Goal: Transaction & Acquisition: Purchase product/service

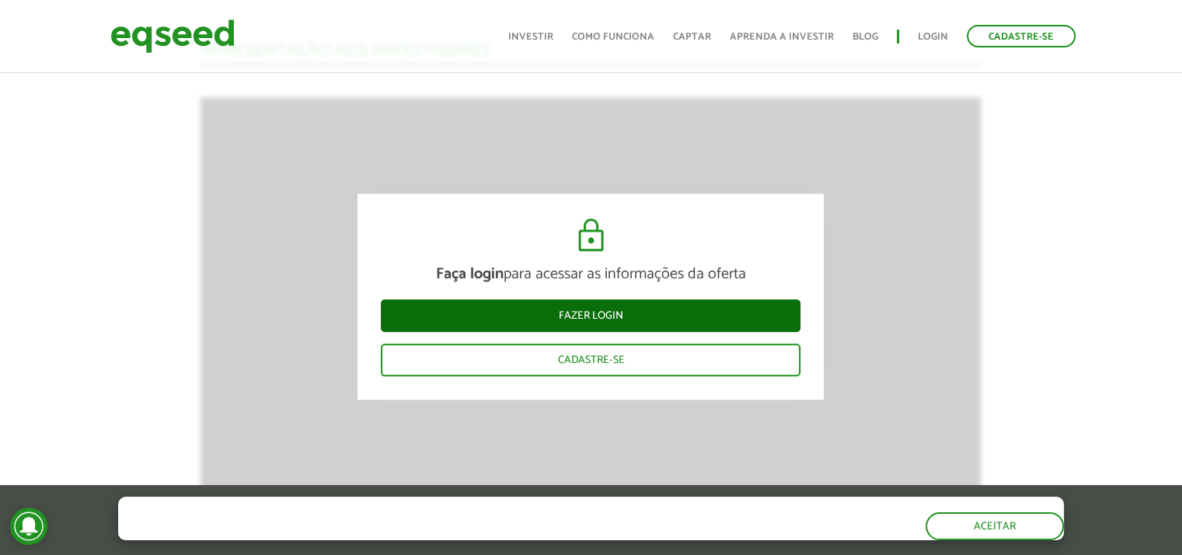
scroll to position [1632, 0]
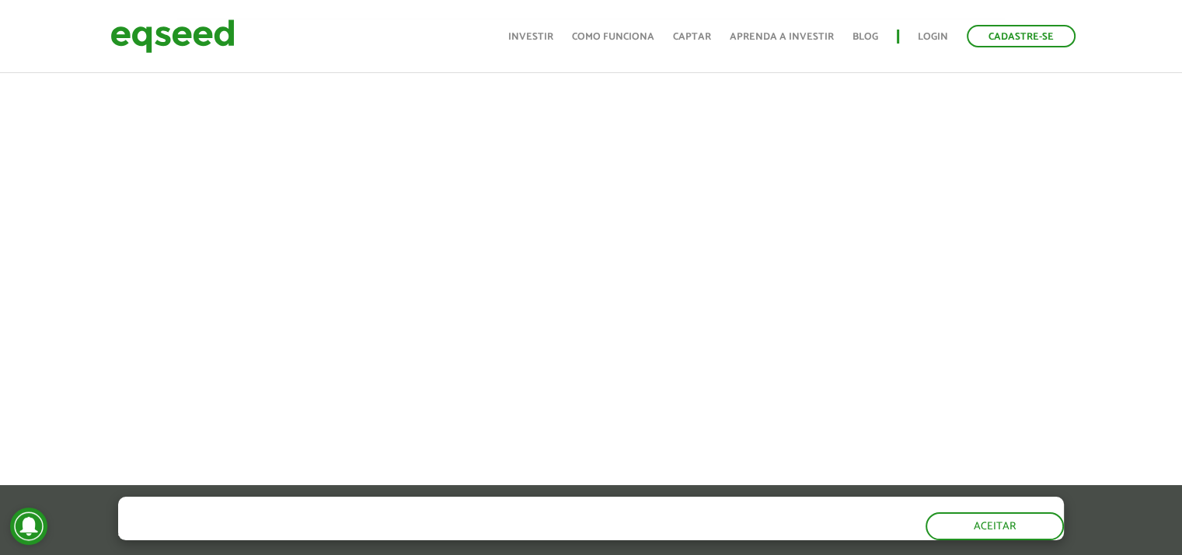
scroll to position [622, 0]
click at [1090, 205] on div at bounding box center [591, 206] width 1182 height 530
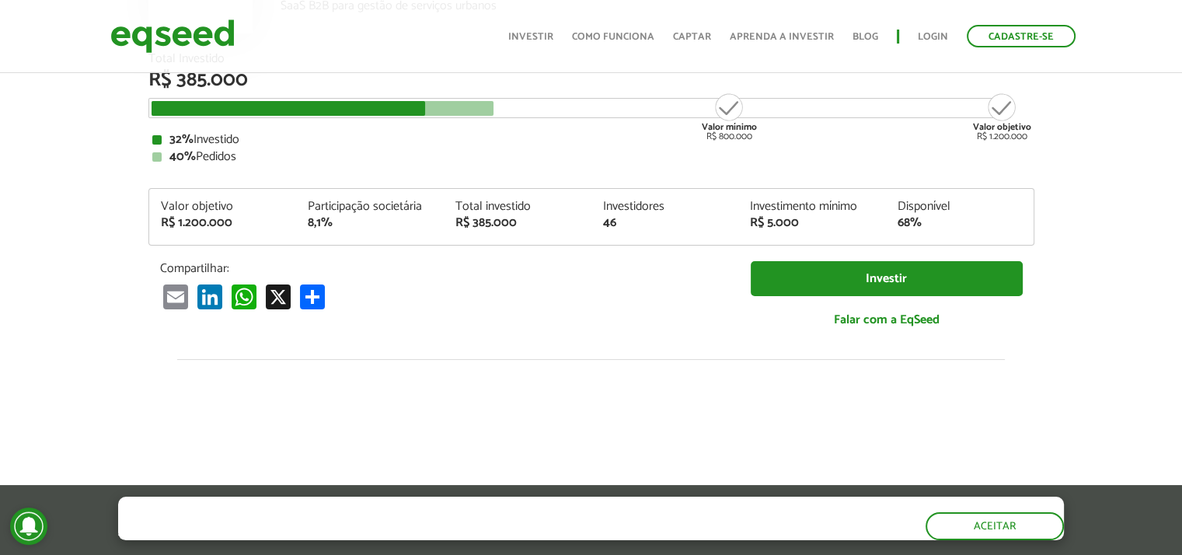
scroll to position [233, 0]
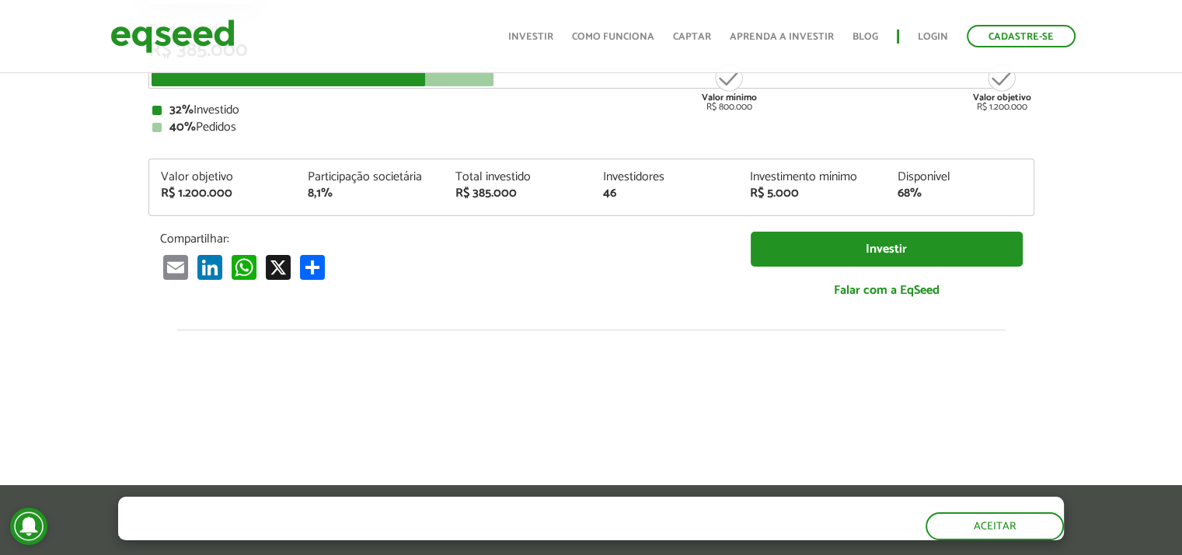
click at [311, 77] on div at bounding box center [289, 78] width 274 height 15
drag, startPoint x: 354, startPoint y: 184, endPoint x: 381, endPoint y: 183, distance: 26.5
click at [361, 183] on div "Participação societária" at bounding box center [370, 177] width 124 height 12
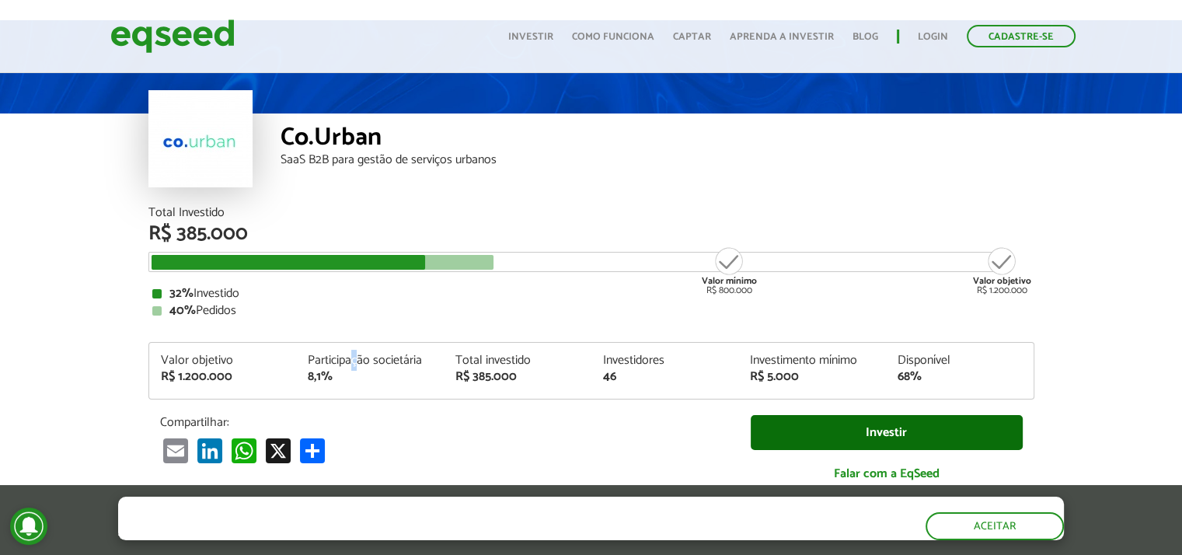
scroll to position [78, 0]
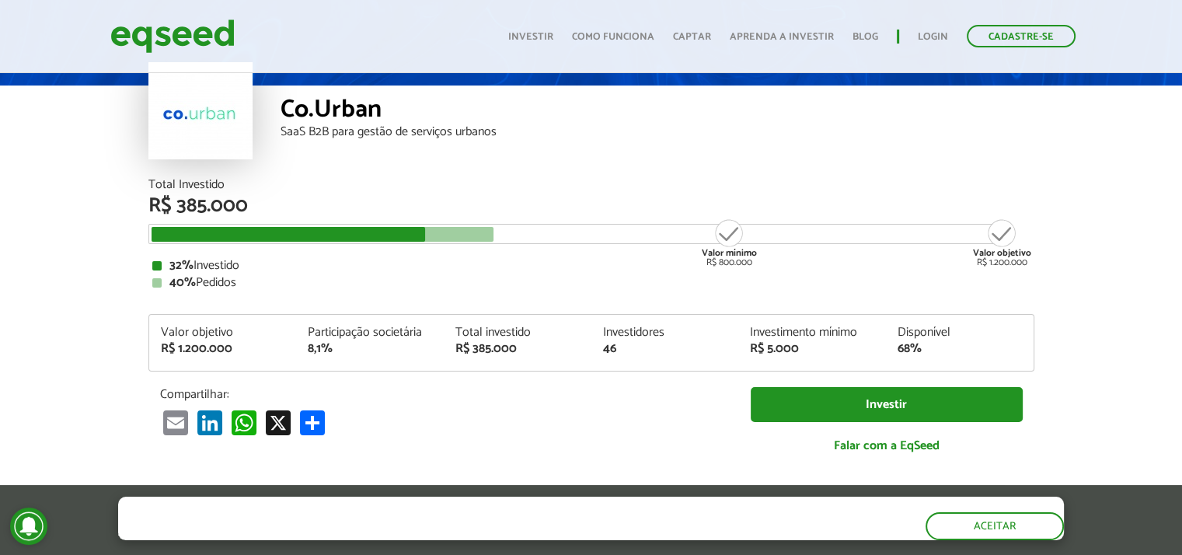
click at [761, 343] on div "R$ 5.000" at bounding box center [812, 349] width 124 height 12
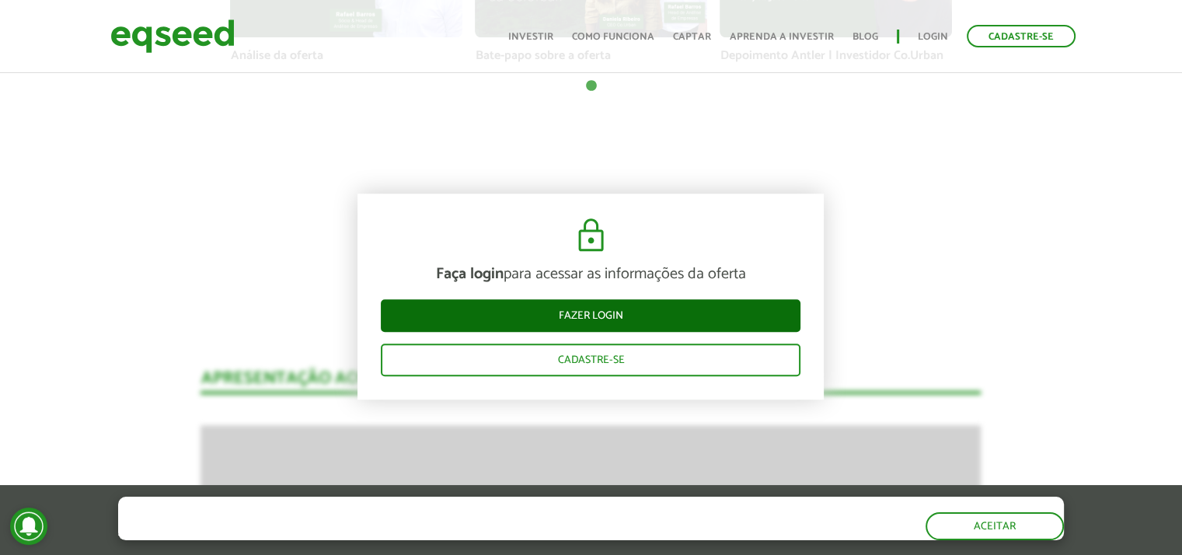
scroll to position [1321, 0]
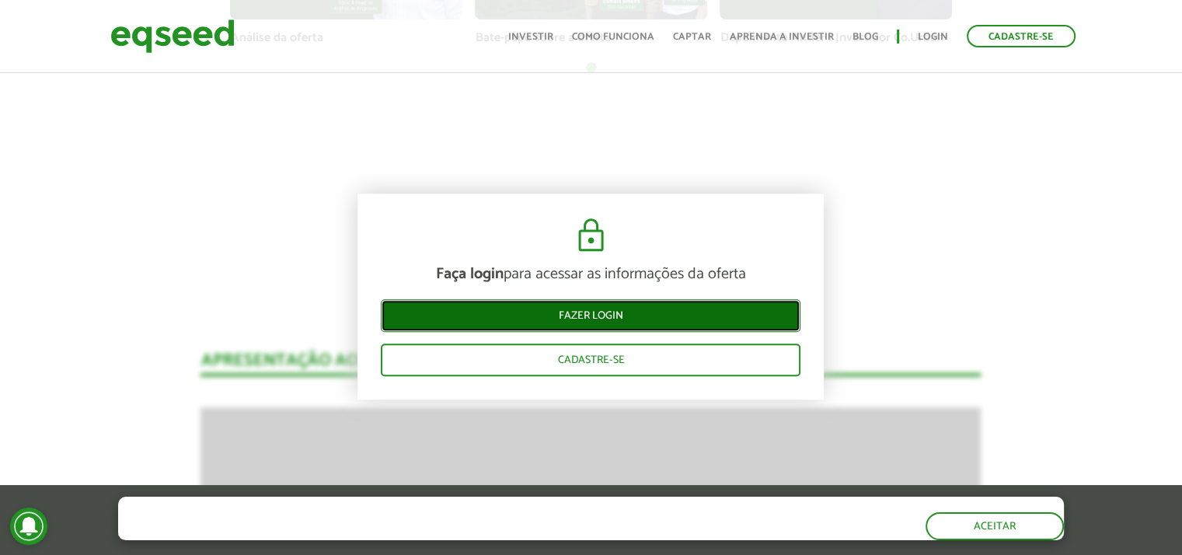
click at [590, 316] on link "Fazer login" at bounding box center [591, 316] width 420 height 33
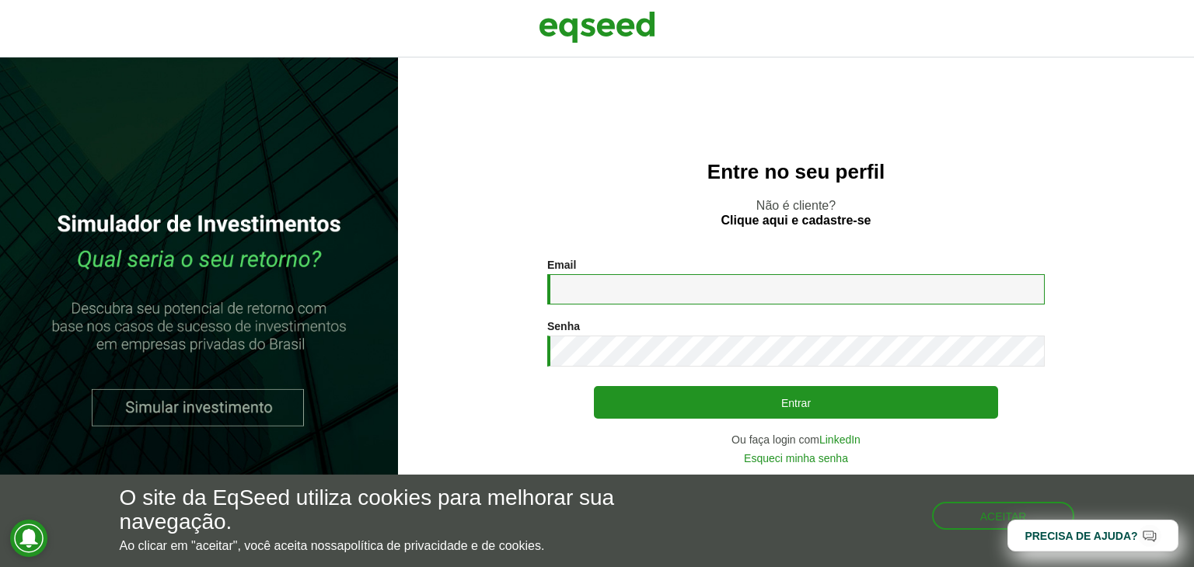
click at [622, 295] on input "Email *" at bounding box center [795, 289] width 497 height 30
drag, startPoint x: 677, startPoint y: 287, endPoint x: 603, endPoint y: 302, distance: 75.3
click at [603, 302] on input "**********" at bounding box center [795, 289] width 497 height 30
click at [703, 287] on input "**********" at bounding box center [795, 289] width 497 height 30
type input "**********"
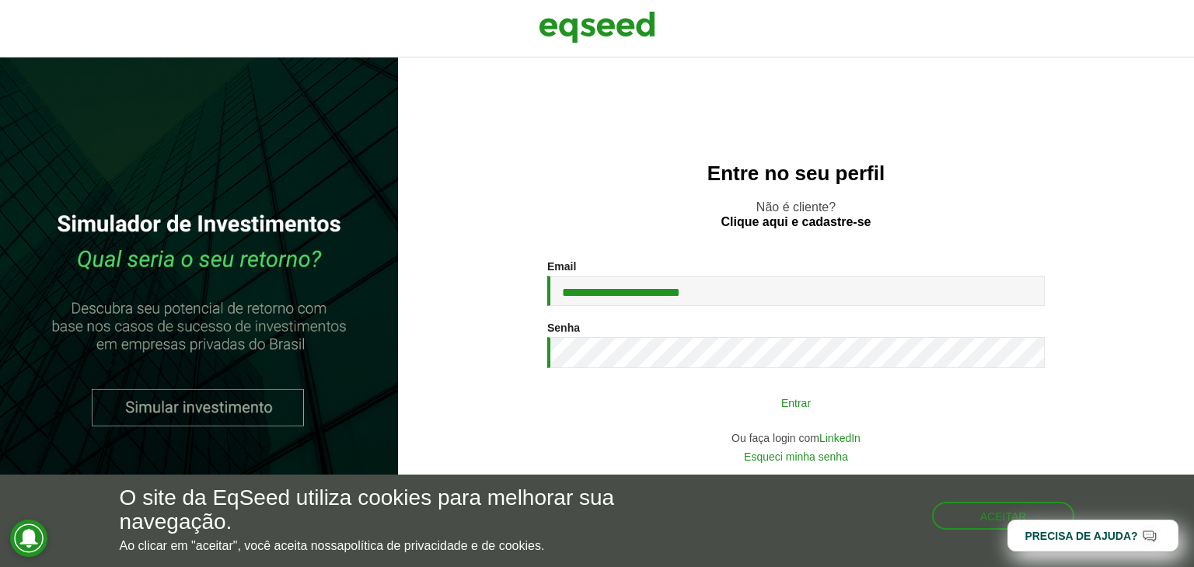
click at [785, 406] on button "Entrar" at bounding box center [796, 403] width 404 height 30
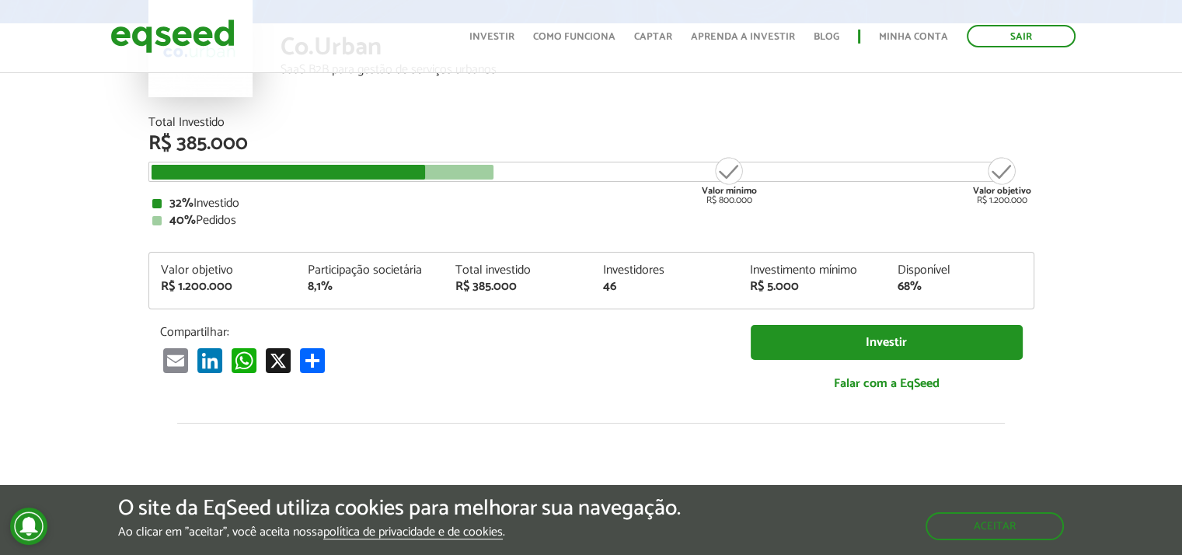
scroll to position [233, 0]
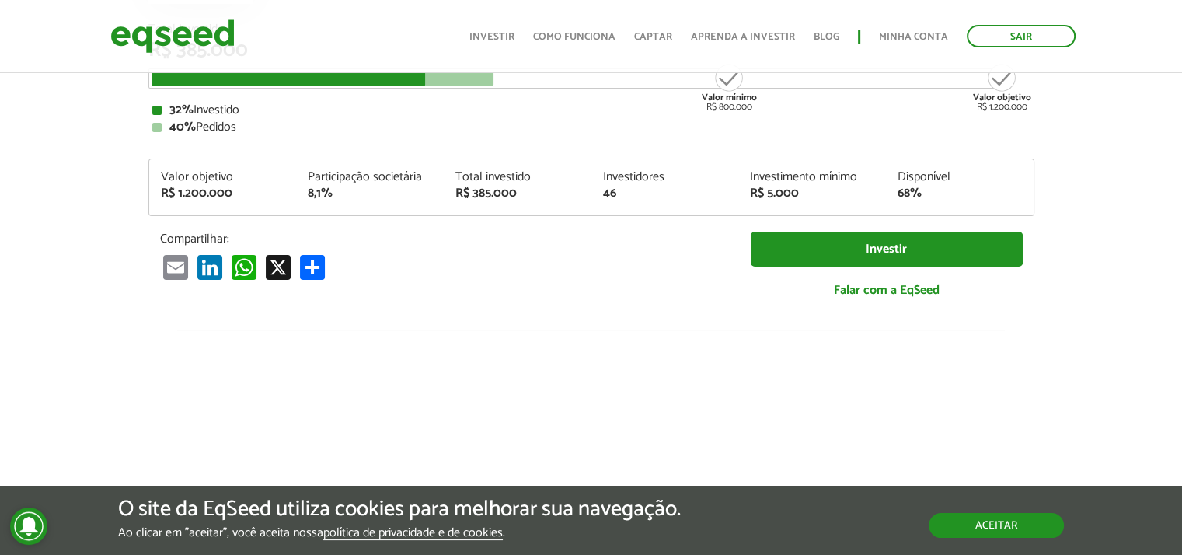
click at [1020, 523] on button "Aceitar" at bounding box center [996, 525] width 135 height 25
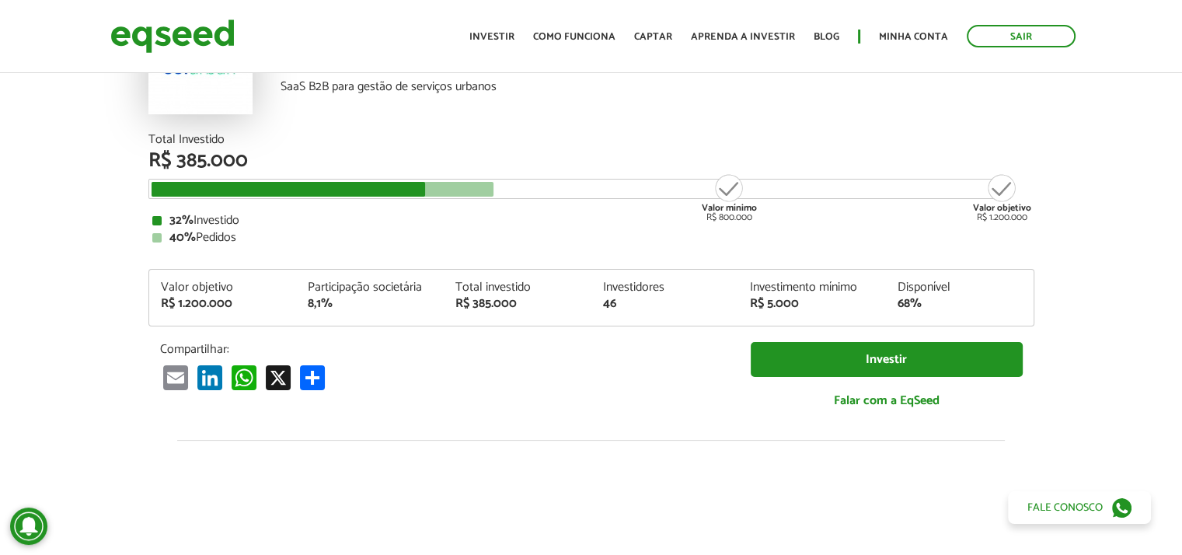
scroll to position [0, 0]
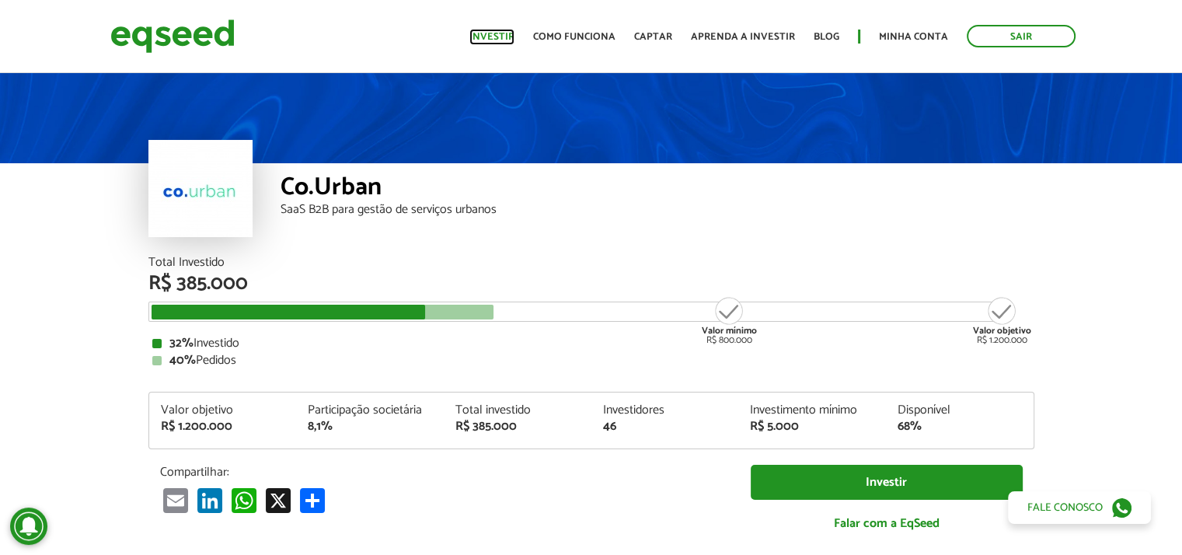
click at [505, 32] on link "Investir" at bounding box center [491, 37] width 45 height 10
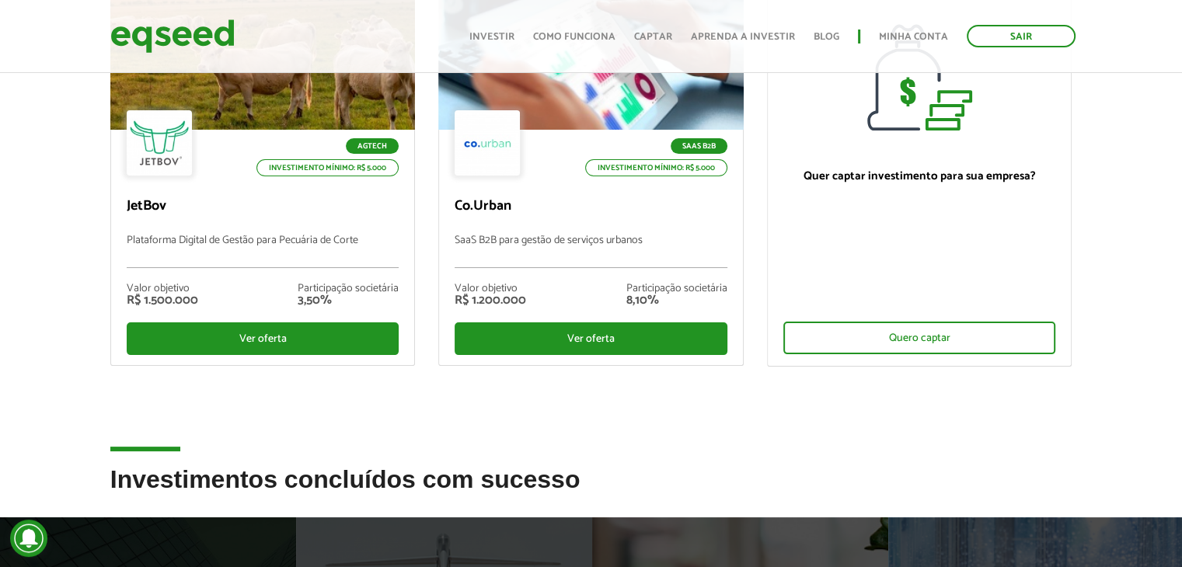
scroll to position [233, 0]
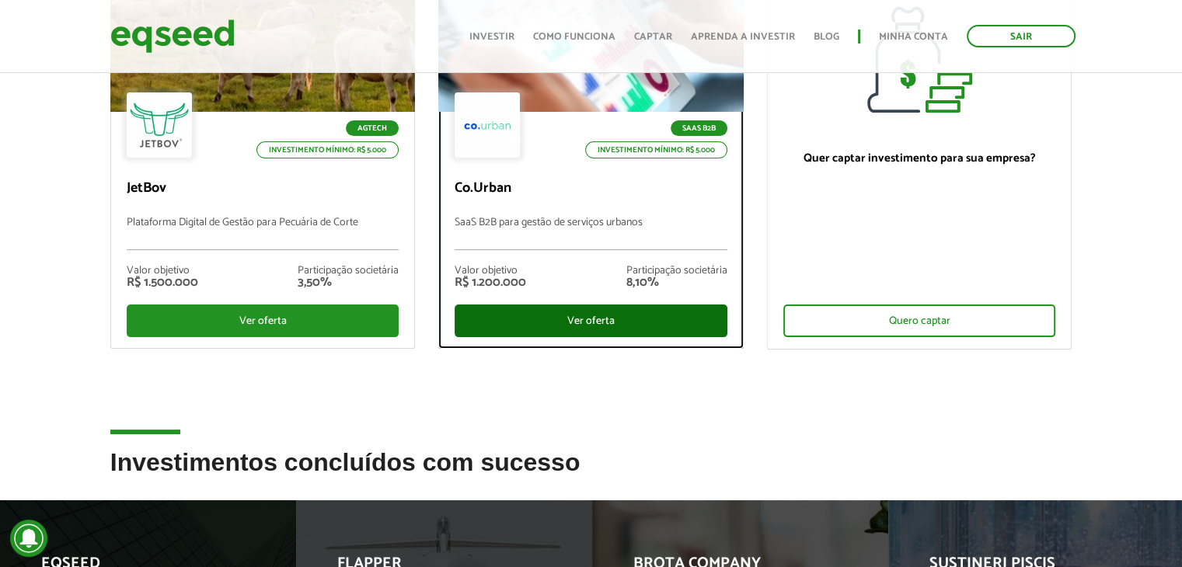
click at [595, 316] on div "Ver oferta" at bounding box center [591, 321] width 273 height 33
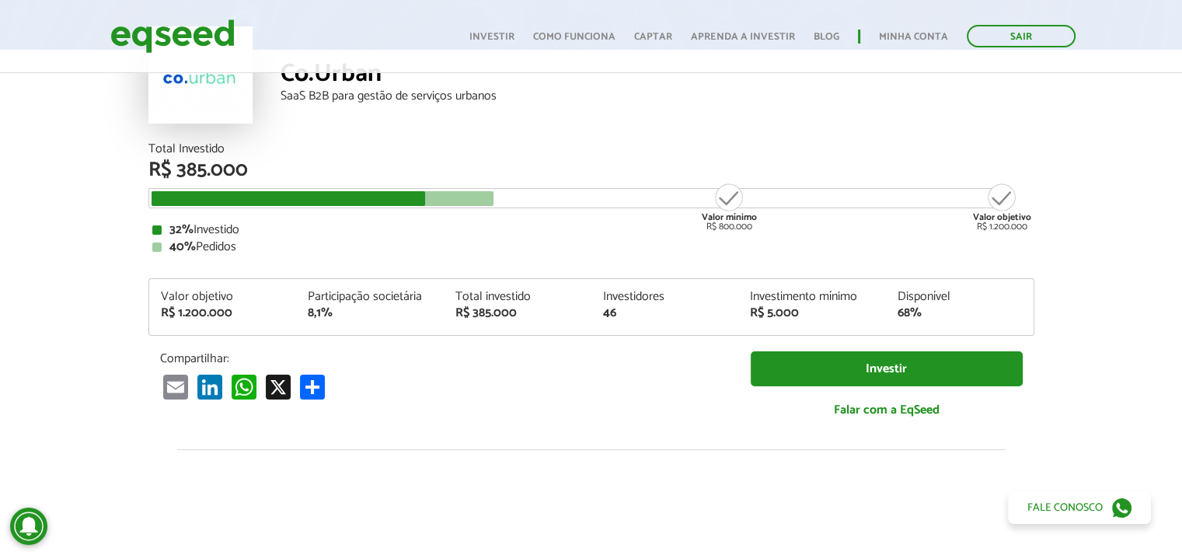
scroll to position [78, 0]
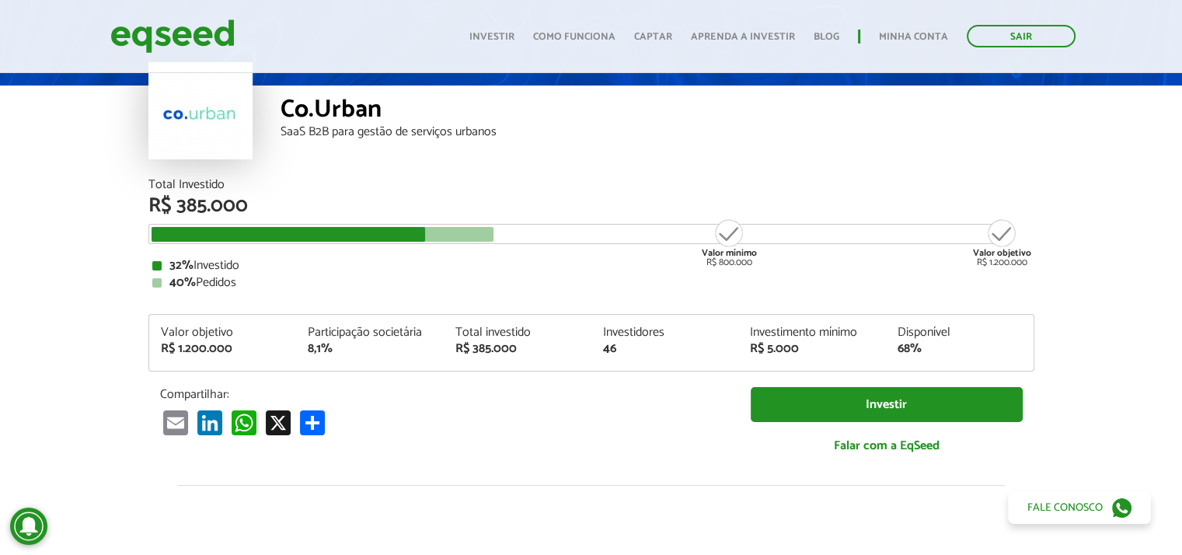
click at [372, 230] on div at bounding box center [289, 234] width 274 height 15
click at [452, 233] on div at bounding box center [323, 234] width 343 height 15
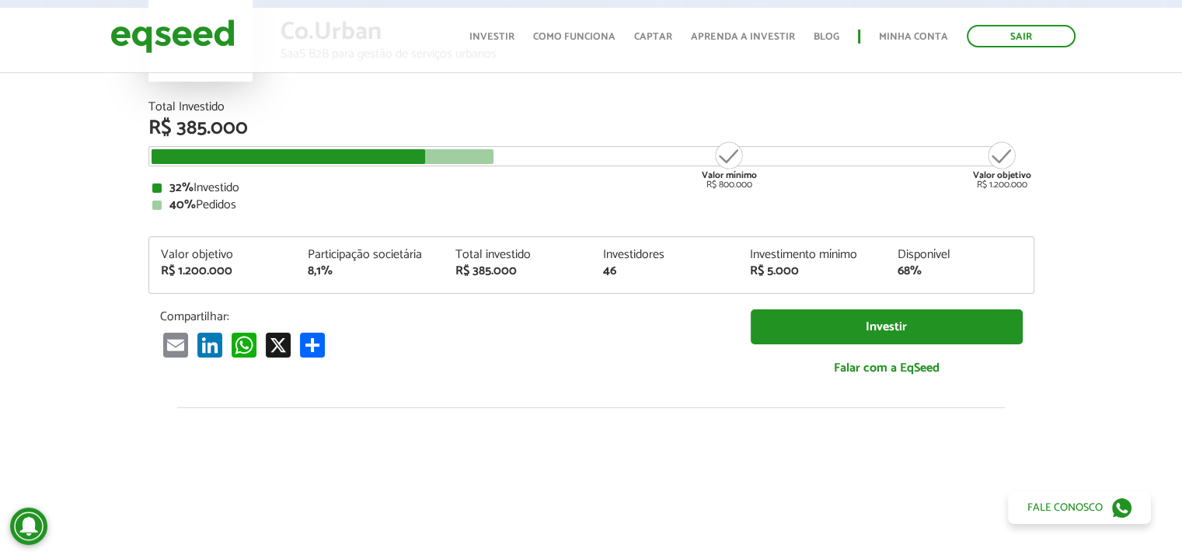
scroll to position [0, 0]
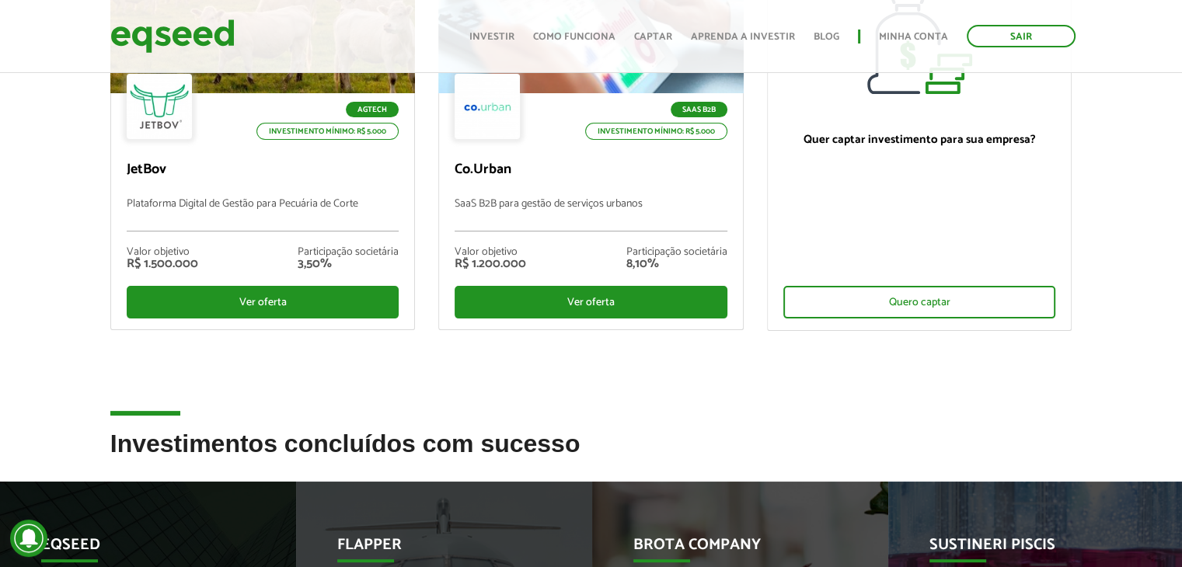
scroll to position [78, 0]
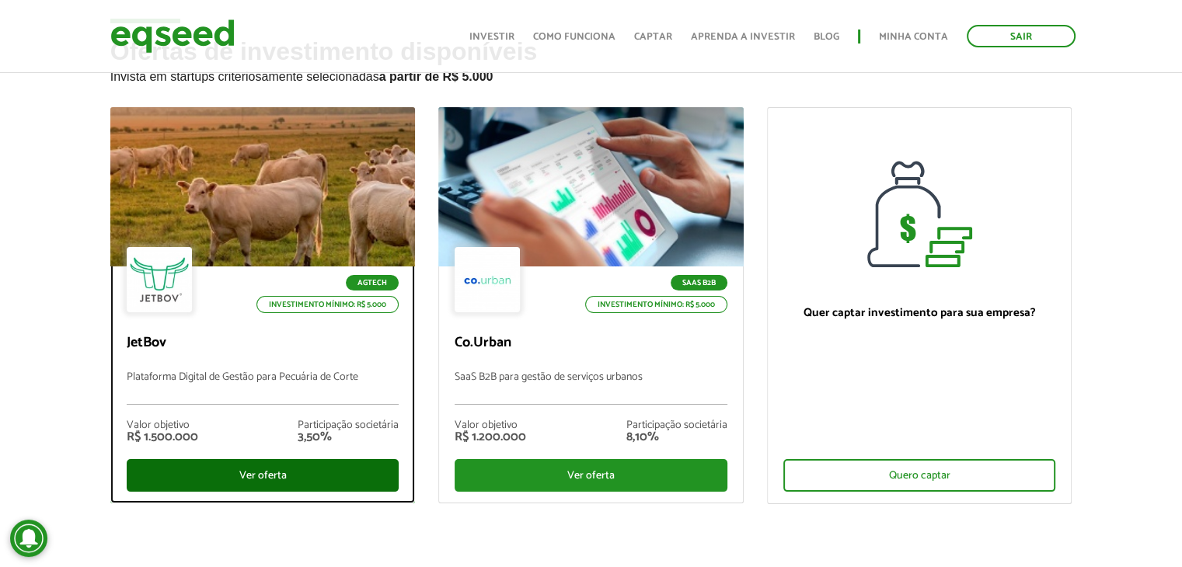
click at [255, 481] on div "Ver oferta" at bounding box center [263, 475] width 273 height 33
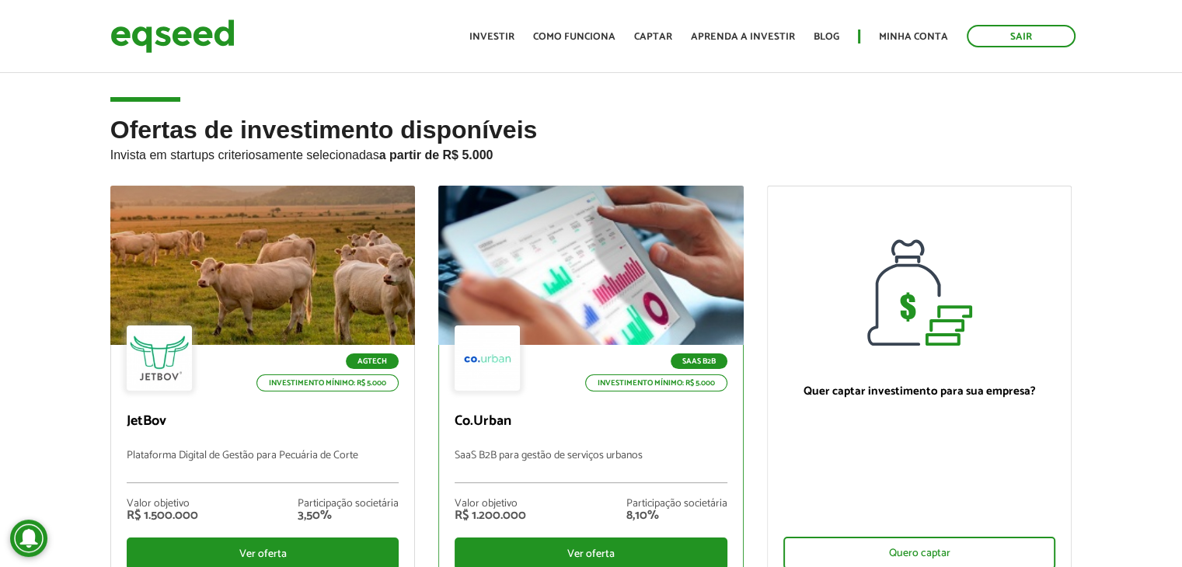
scroll to position [78, 0]
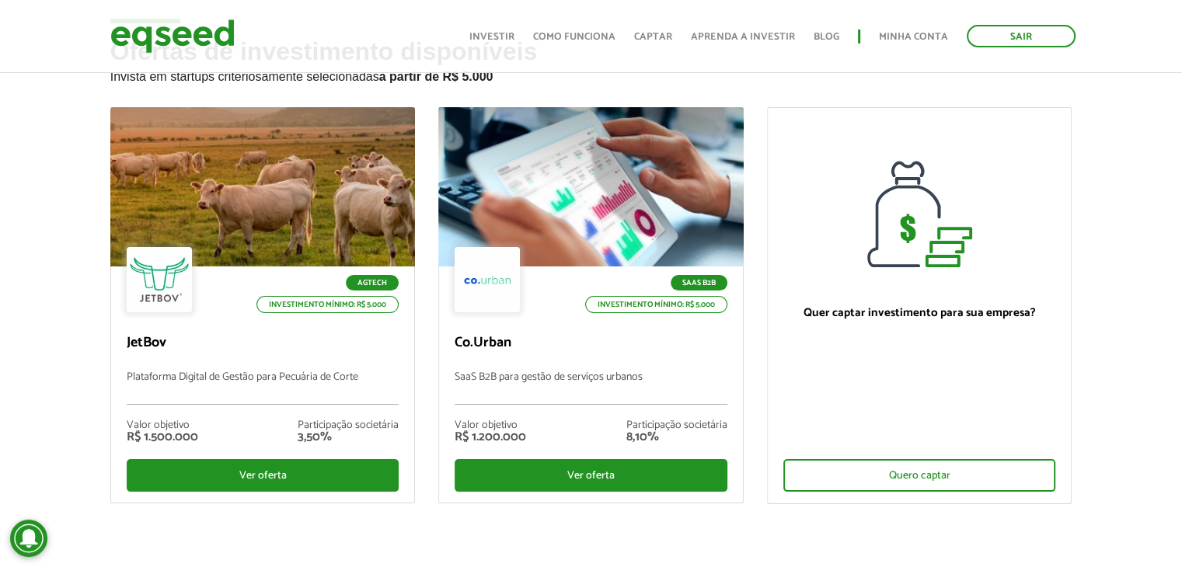
click at [752, 364] on li "SaaS B2B Investimento mínimo: R$ 5.000 Co.Urban SaaS B2B para gestão de serviço…" at bounding box center [591, 306] width 329 height 399
click at [756, 476] on li "Quer captar investimento para sua empresa? Quero captar" at bounding box center [919, 307] width 329 height 400
